Goal: Task Accomplishment & Management: Use online tool/utility

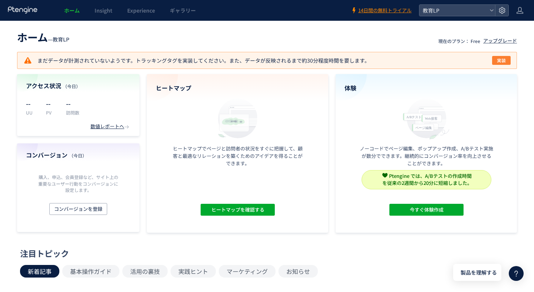
click at [503, 60] on span "実装" at bounding box center [501, 60] width 9 height 9
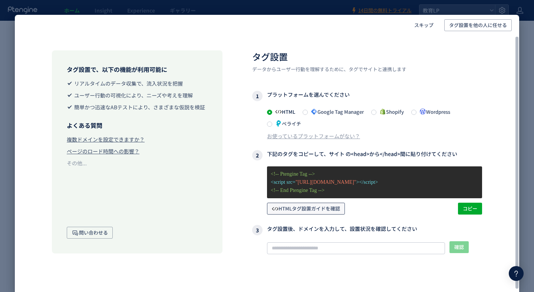
click at [288, 206] on span "HTMLタグ設置ガイドを確認" at bounding box center [306, 209] width 68 height 12
click at [415, 112] on span at bounding box center [413, 112] width 5 height 5
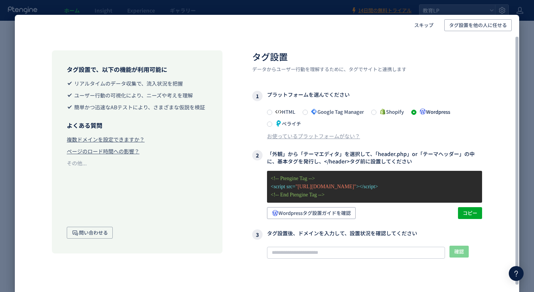
click at [272, 112] on span "HTML" at bounding box center [283, 111] width 23 height 7
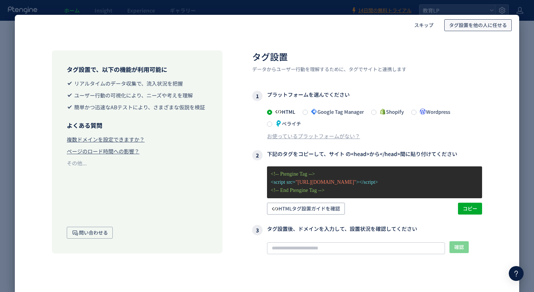
click at [489, 23] on span "タグ設置を他の人に任せる" at bounding box center [478, 25] width 58 height 12
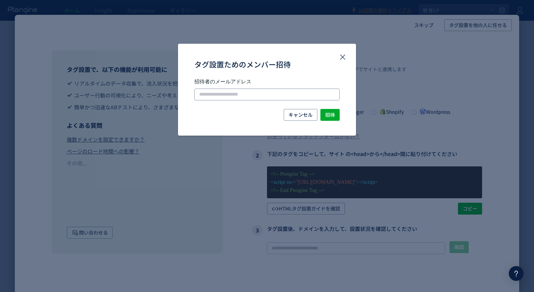
click at [245, 96] on input "タグ設置ためのメンバー招待" at bounding box center [266, 95] width 145 height 12
paste input "**********"
type input "**********"
click at [331, 112] on span "招待" at bounding box center [330, 115] width 10 height 12
click at [328, 115] on span "招待" at bounding box center [330, 115] width 10 height 12
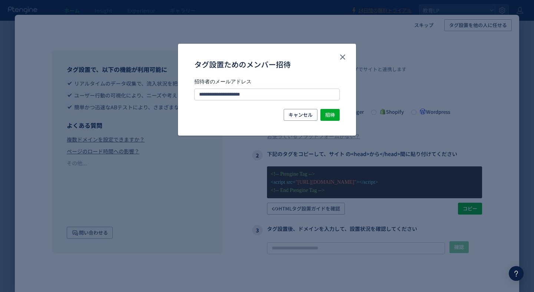
click at [223, 115] on div "キャンセル 招待" at bounding box center [266, 115] width 145 height 12
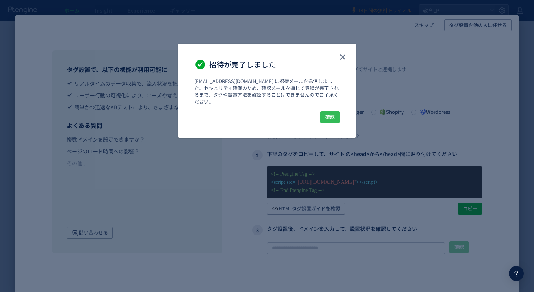
click at [322, 111] on button "確認" at bounding box center [329, 117] width 19 height 12
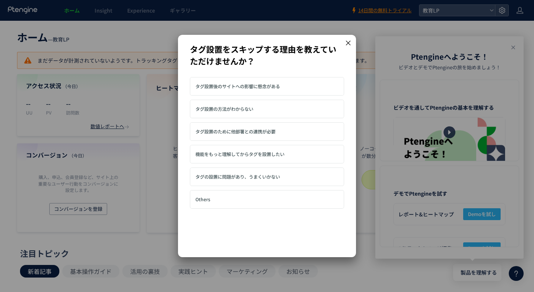
click at [347, 44] on icon at bounding box center [348, 43] width 7 height 7
